Goal: Task Accomplishment & Management: Use online tool/utility

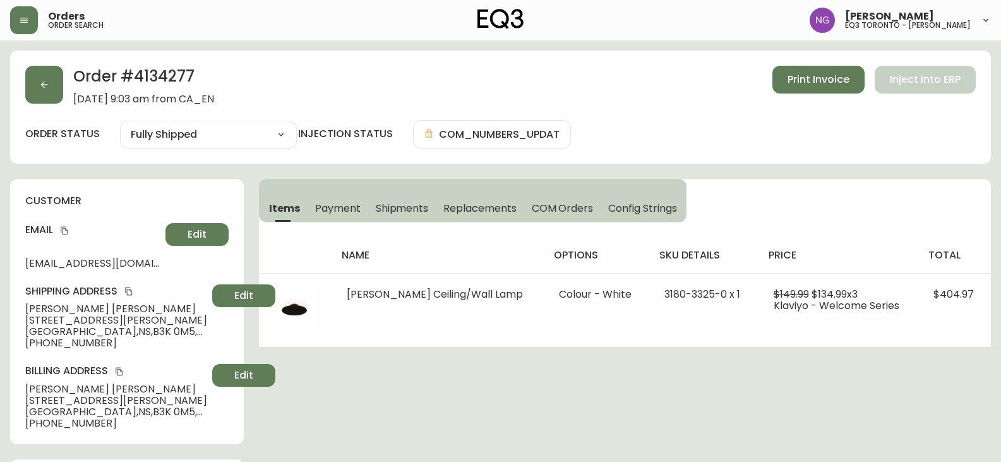
select select "FULLY_SHIPPED"
click at [30, 23] on button "button" at bounding box center [24, 20] width 28 height 28
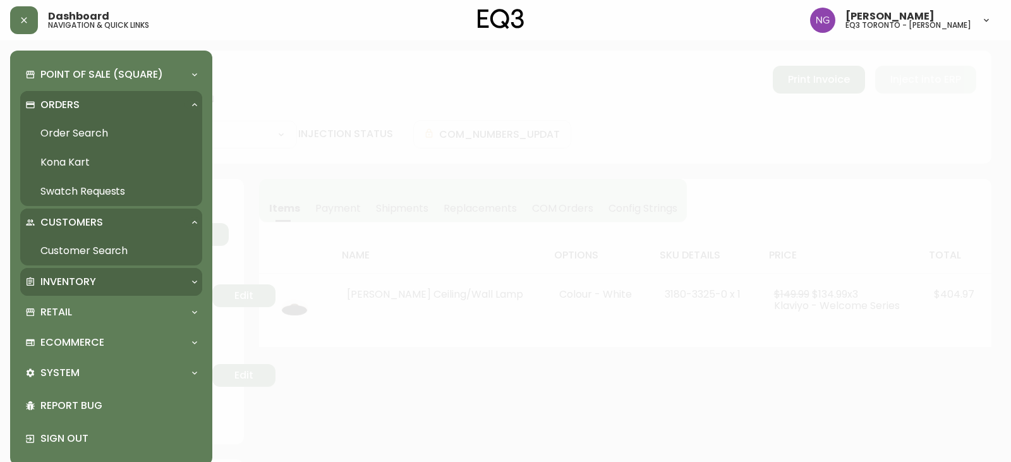
click at [109, 272] on div "Inventory" at bounding box center [111, 282] width 182 height 28
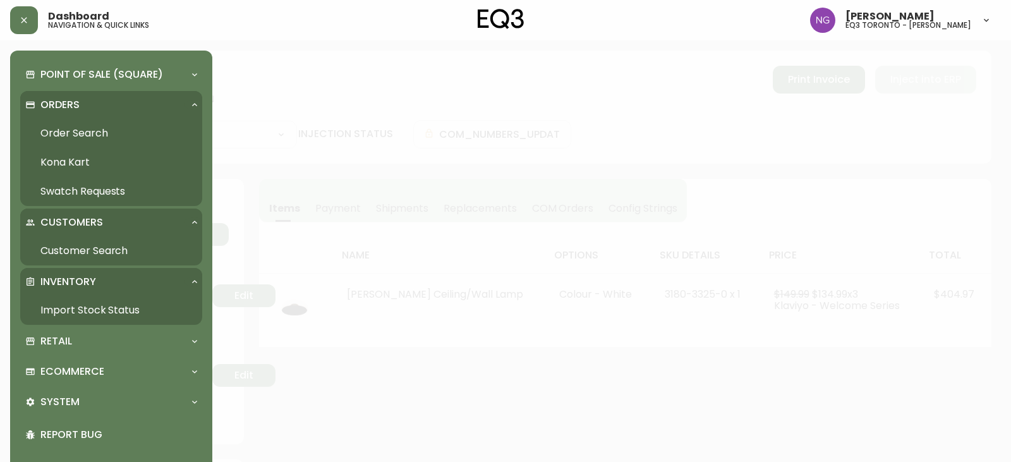
click at [128, 306] on link "Import Stock Status" at bounding box center [111, 310] width 182 height 29
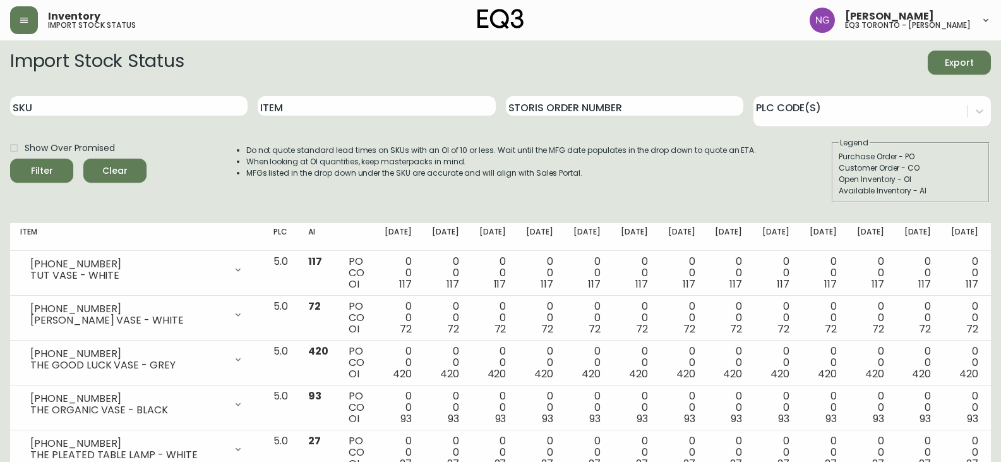
drag, startPoint x: 317, startPoint y: 104, endPoint x: 307, endPoint y: 85, distance: 21.5
click at [313, 99] on input "Item" at bounding box center [377, 106] width 238 height 20
type input "EMBER"
click at [10, 159] on button "Filter" at bounding box center [41, 171] width 63 height 24
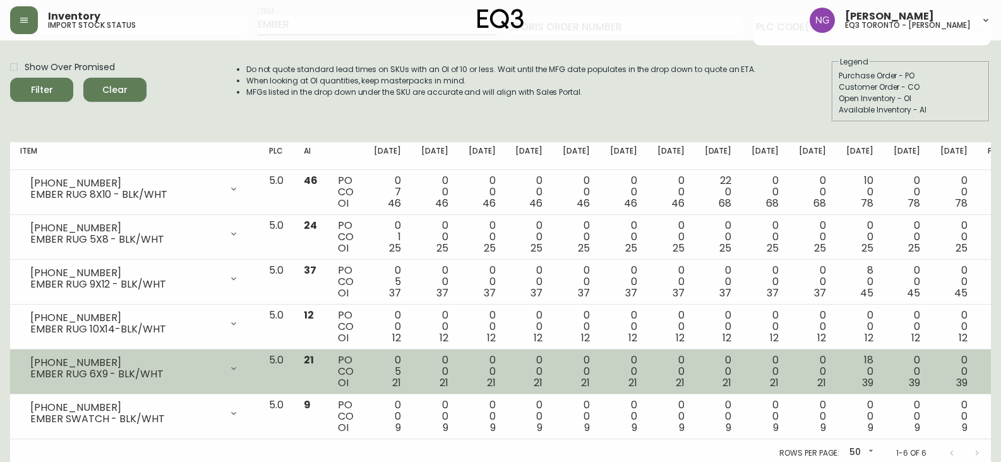
scroll to position [86, 0]
